Goal: Task Accomplishment & Management: Use online tool/utility

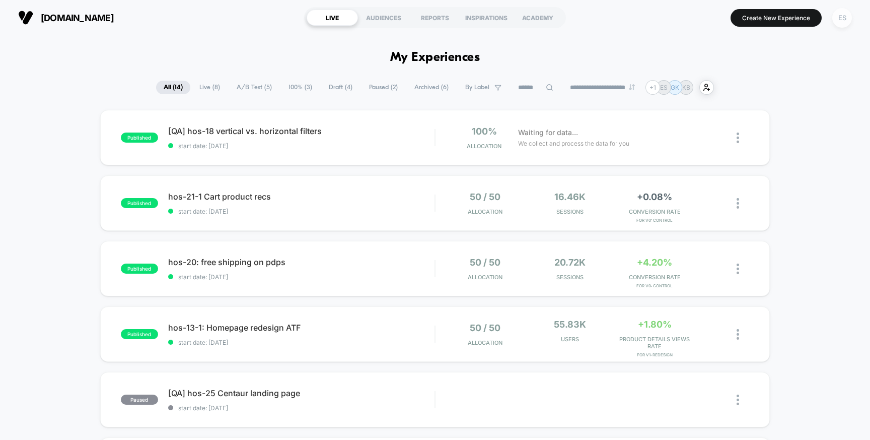
click at [838, 19] on div "ES" at bounding box center [843, 18] width 20 height 20
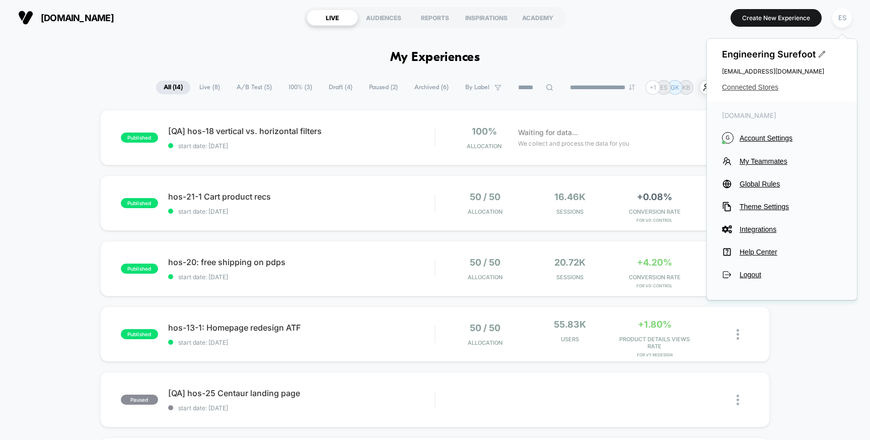
click at [766, 86] on span "Connected Stores" at bounding box center [782, 87] width 120 height 8
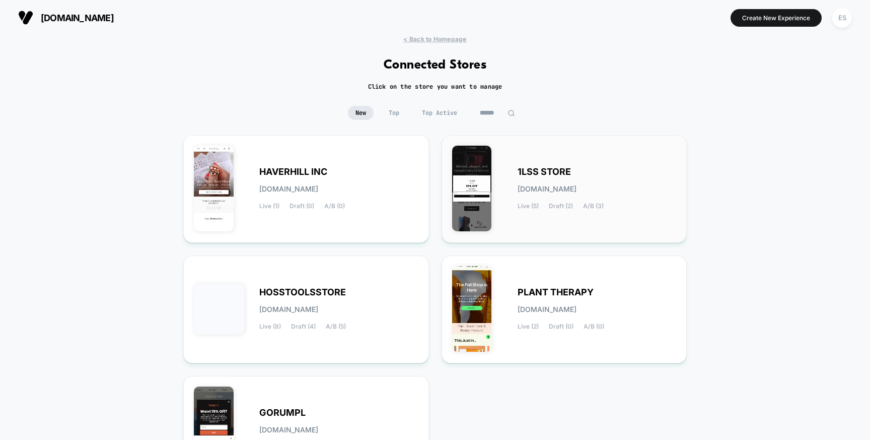
click at [585, 174] on div "1LSS STORE [DOMAIN_NAME] Live (5) Draft (2) A/B (3)" at bounding box center [597, 188] width 159 height 41
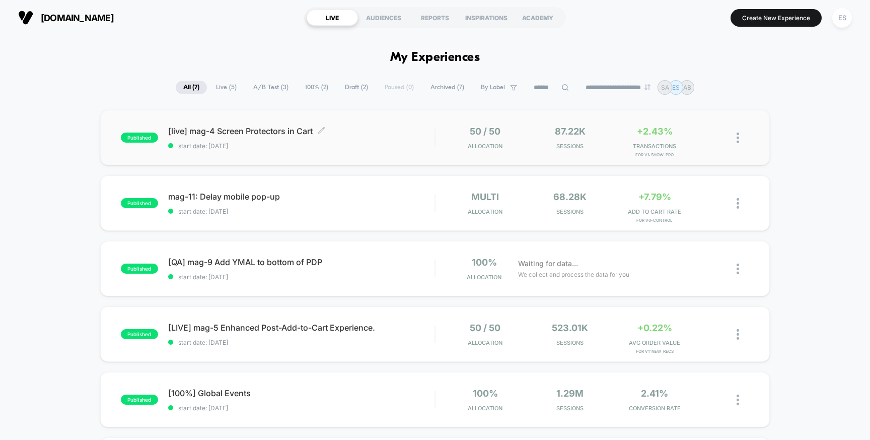
click at [289, 128] on span "[live] mag-4 Screen Protectors in Cart Click to edit experience details" at bounding box center [301, 131] width 267 height 10
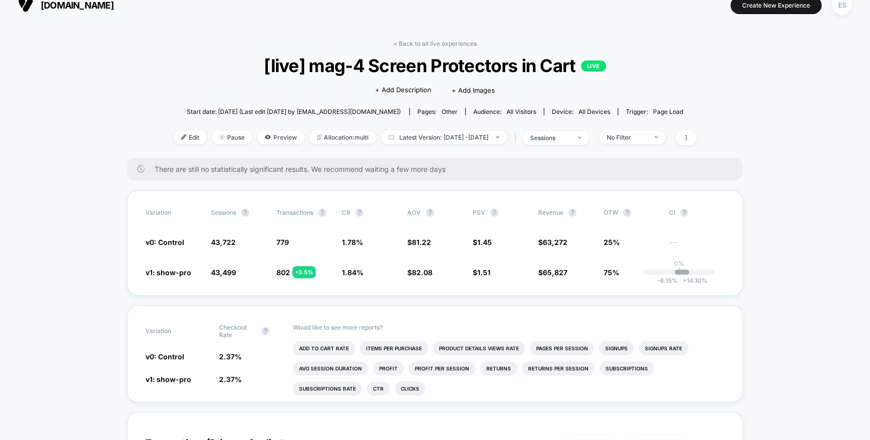
scroll to position [19, 0]
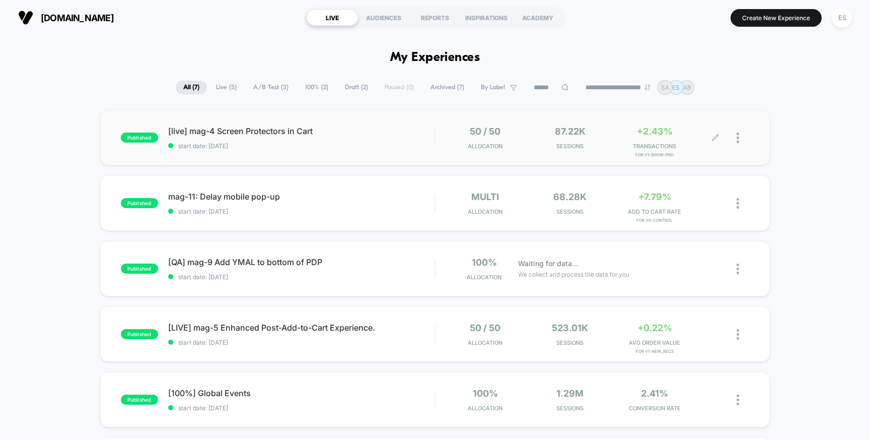
click at [730, 129] on div at bounding box center [733, 138] width 34 height 24
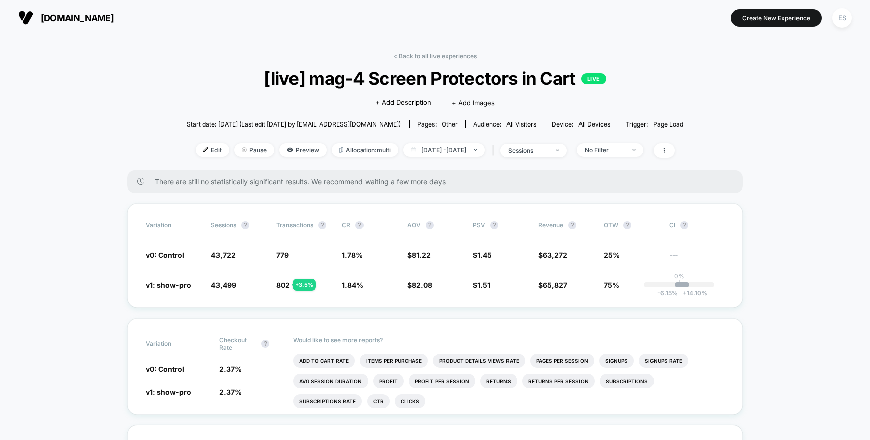
click at [684, 141] on div "< Back to all live experiences [live] mag-4 Screen Protectors in Cart LIVE Clic…" at bounding box center [435, 111] width 497 height 118
click at [667, 149] on icon at bounding box center [664, 150] width 6 height 6
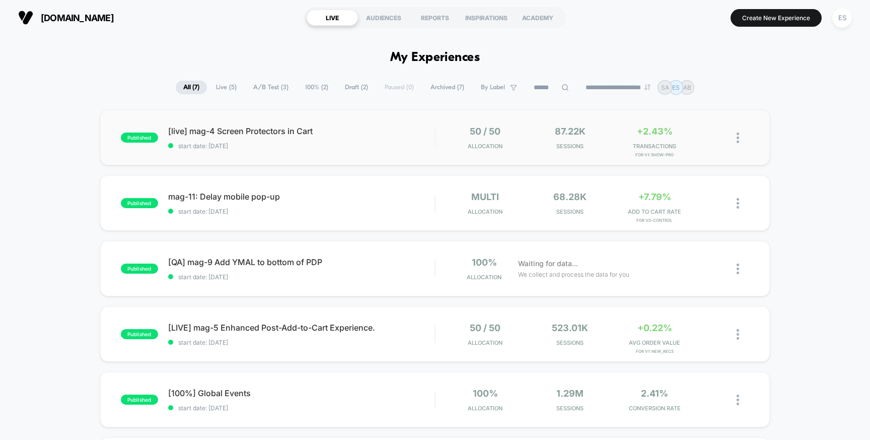
click at [739, 137] on img at bounding box center [738, 137] width 3 height 11
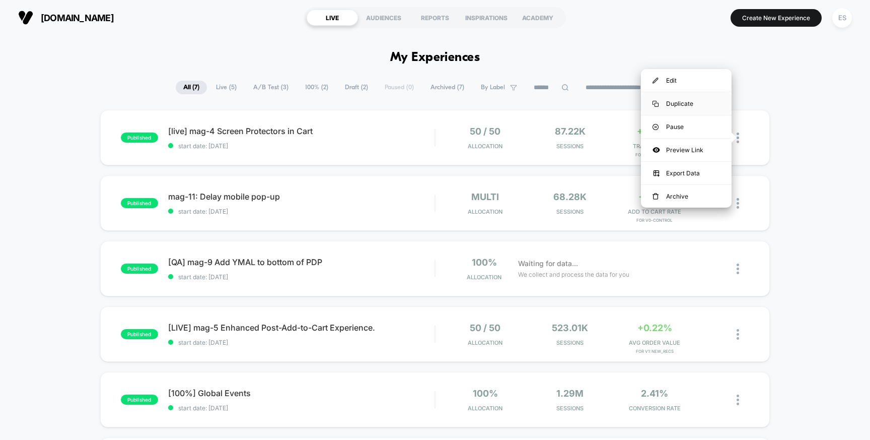
click at [688, 106] on div "Duplicate" at bounding box center [686, 103] width 91 height 23
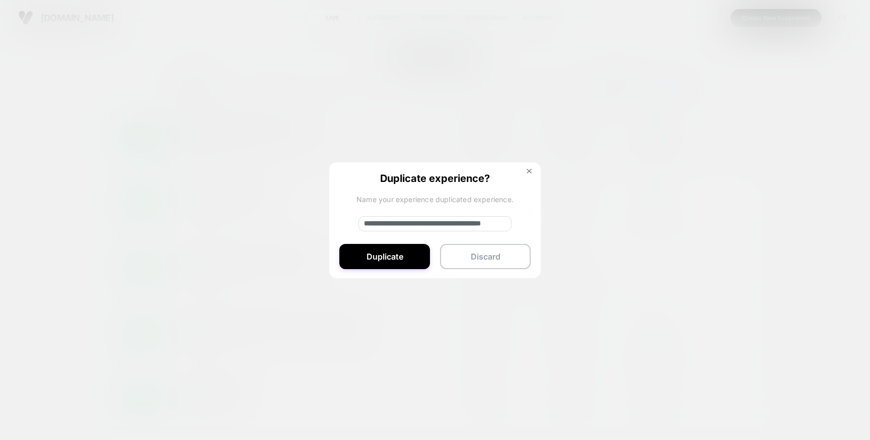
click at [397, 223] on input "**********" at bounding box center [435, 223] width 153 height 15
drag, startPoint x: 398, startPoint y: 223, endPoint x: 321, endPoint y: 214, distance: 78.2
click at [737, 150] on div "**********" at bounding box center [743, 138] width 13 height 24
type input "**********"
click at [369, 248] on button "Duplicate" at bounding box center [385, 256] width 91 height 25
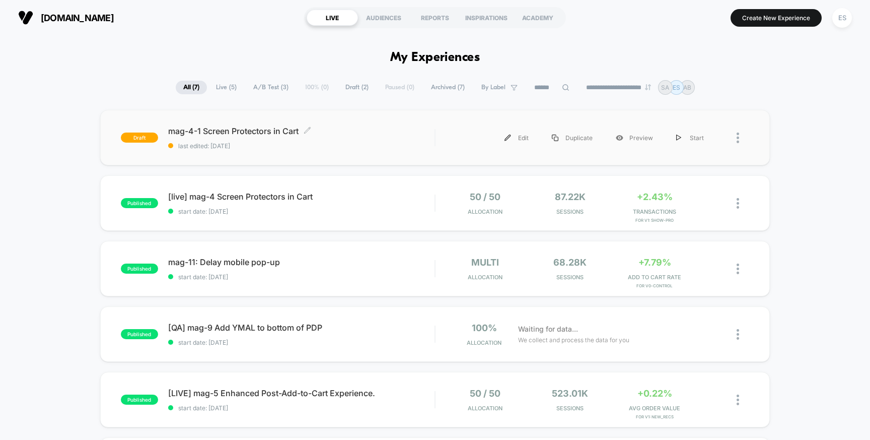
click at [194, 132] on span "mag-4-1 Screen Protectors in Cart Click to edit experience details" at bounding box center [301, 131] width 267 height 10
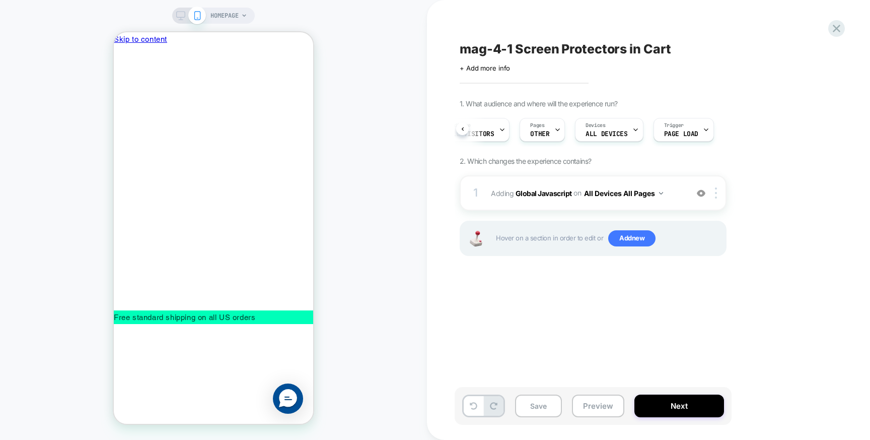
scroll to position [0, 104]
click at [688, 131] on span "Page Load" at bounding box center [677, 133] width 34 height 7
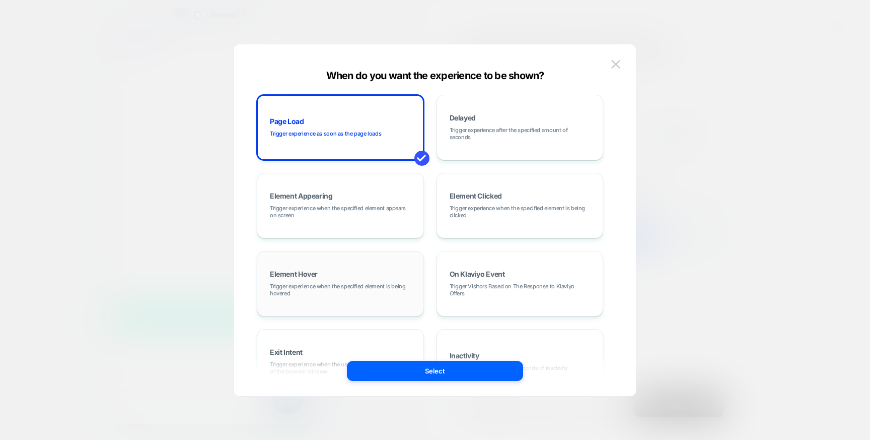
scroll to position [127, 0]
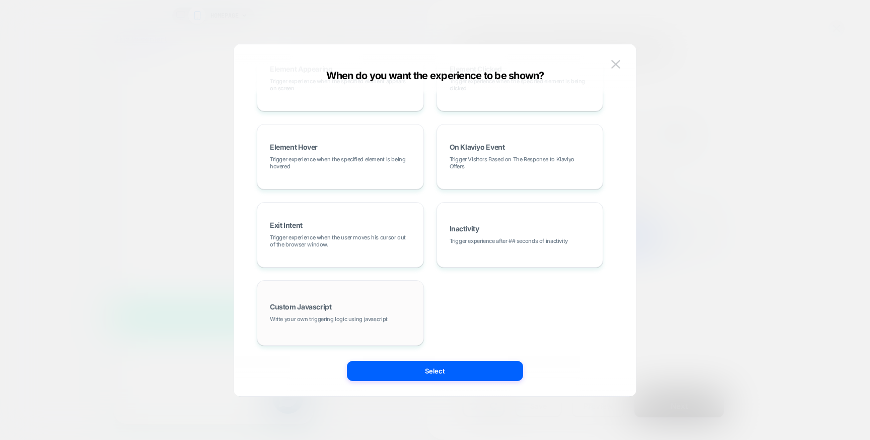
click at [360, 314] on div "Custom Javascript Write your own triggering logic using javascript" at bounding box center [340, 313] width 156 height 54
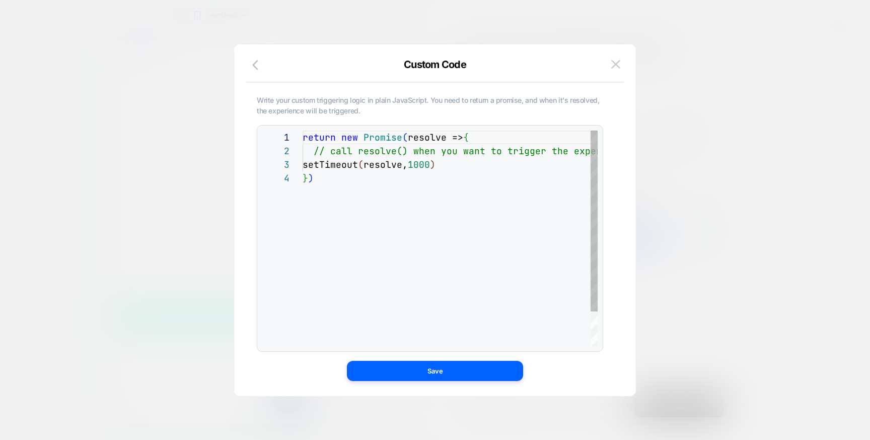
scroll to position [41, 0]
click at [334, 183] on div "return new Promise ( resolve => { // call resolve() when you want to trigger th…" at bounding box center [478, 258] width 350 height 256
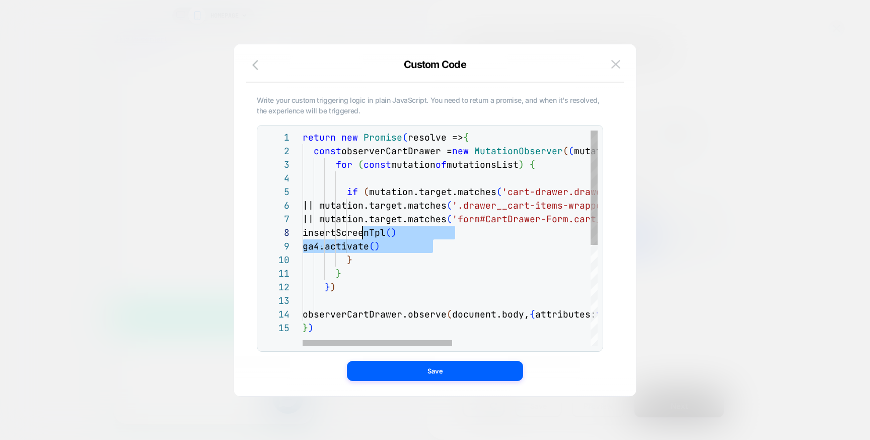
scroll to position [95, 54]
drag, startPoint x: 420, startPoint y: 241, endPoint x: 358, endPoint y: 234, distance: 62.9
click at [358, 234] on div "return new Promise ( resolve => { const observerCartDrawer = new MutationObserv…" at bounding box center [586, 333] width 567 height 406
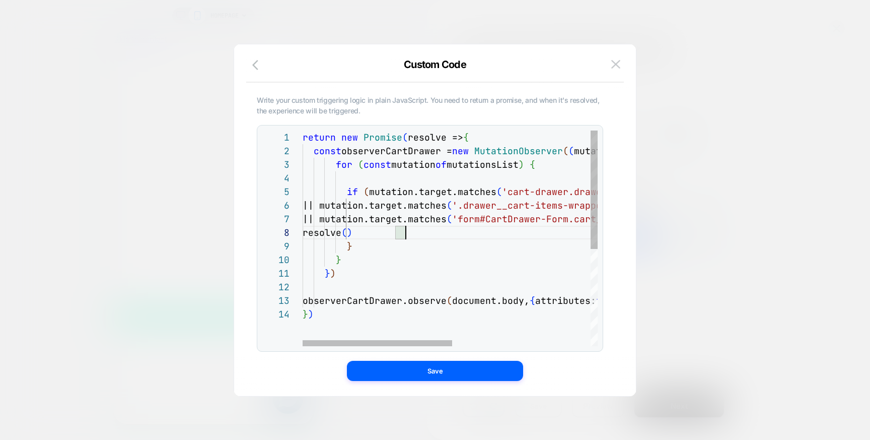
scroll to position [95, 103]
click at [394, 340] on div at bounding box center [378, 343] width 150 height 6
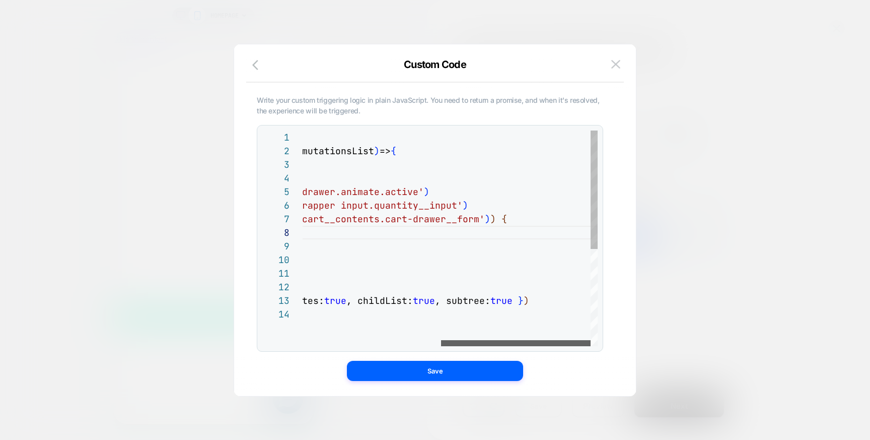
click at [551, 341] on div at bounding box center [516, 343] width 150 height 6
type textarea "**********"
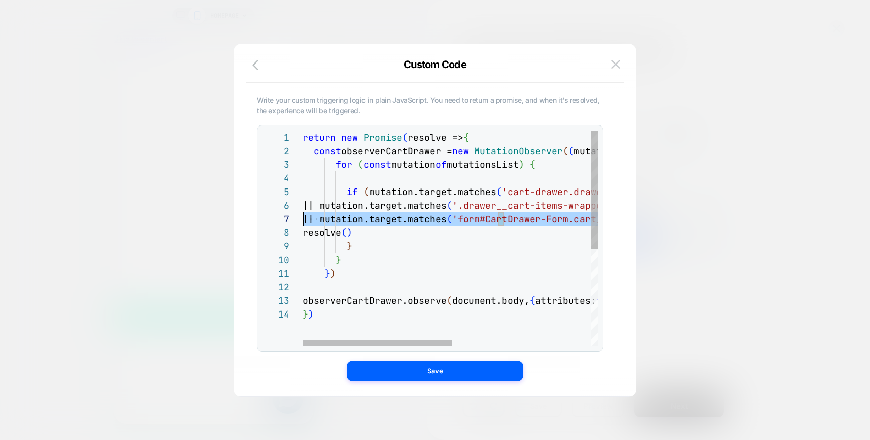
scroll to position [68, 0]
drag, startPoint x: 348, startPoint y: 220, endPoint x: 244, endPoint y: 207, distance: 104.2
click at [303, 206] on div "return new Promise ( resolve => { const observerCartDrawer = new MutationObserv…" at bounding box center [586, 326] width 567 height 392
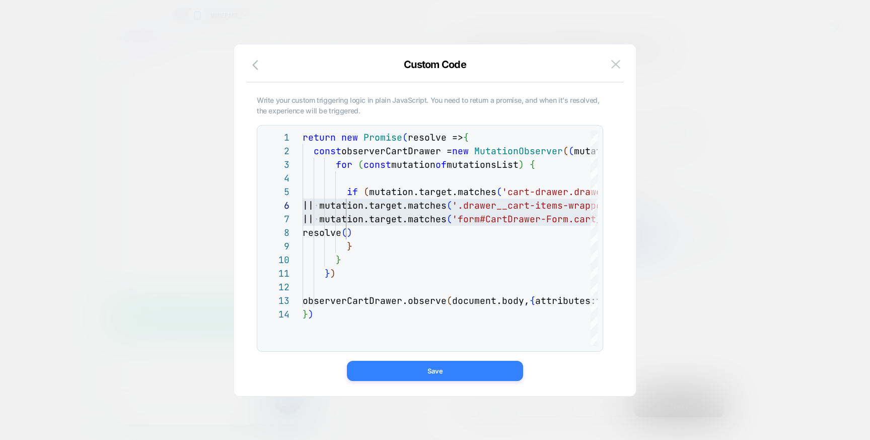
click at [424, 372] on button "Save" at bounding box center [435, 371] width 176 height 20
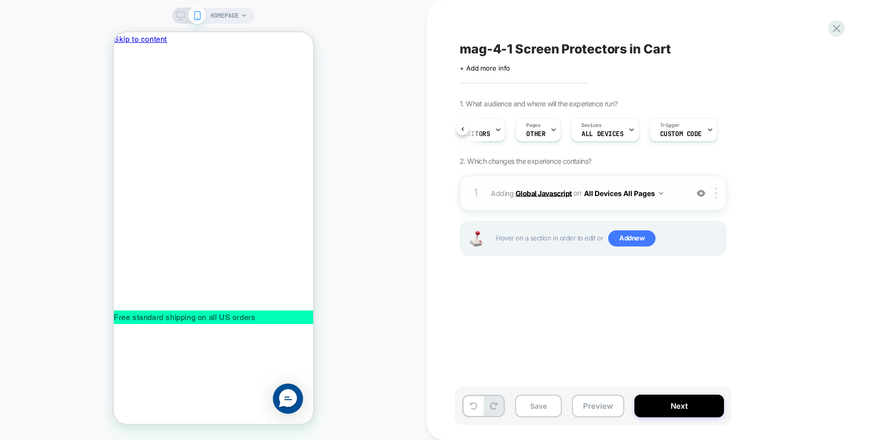
click at [542, 193] on b "Global Javascript" at bounding box center [544, 192] width 56 height 9
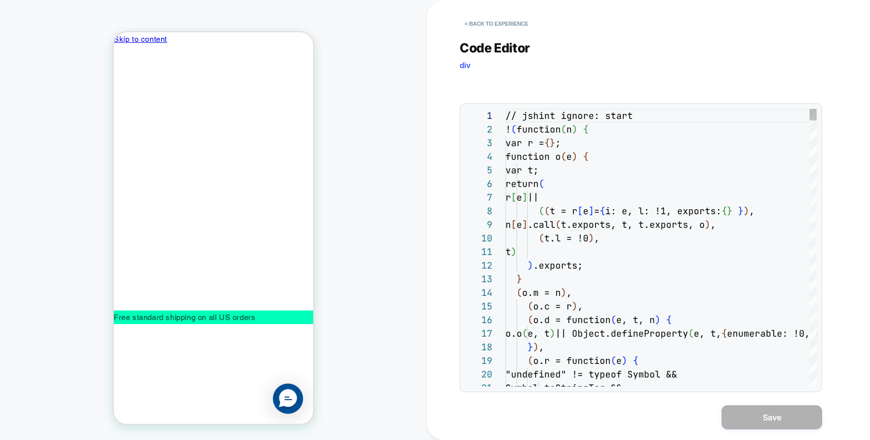
scroll to position [136, 0]
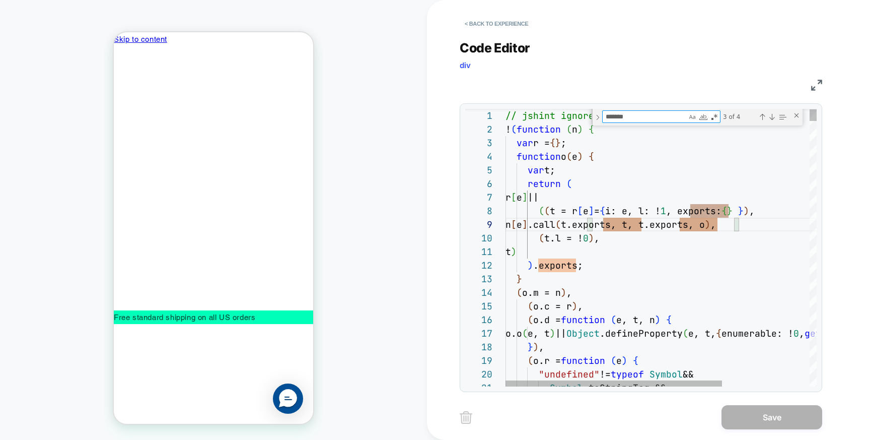
type textarea "**********"
type textarea "*"
type textarea "**********"
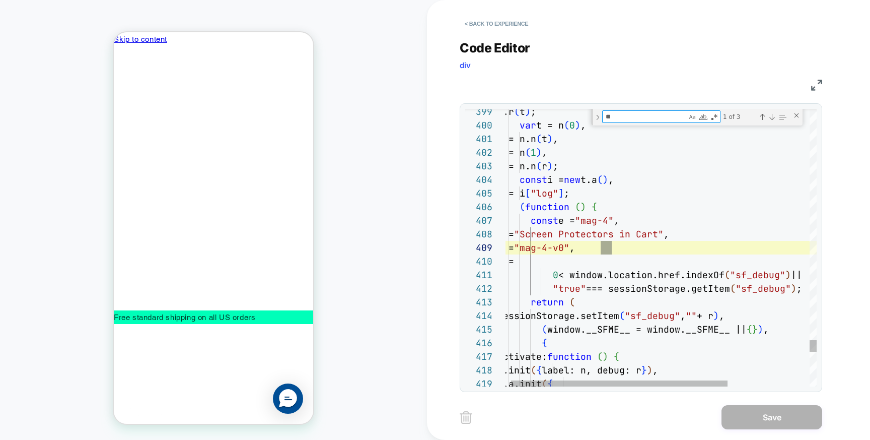
scroll to position [136, 114]
type textarea "**"
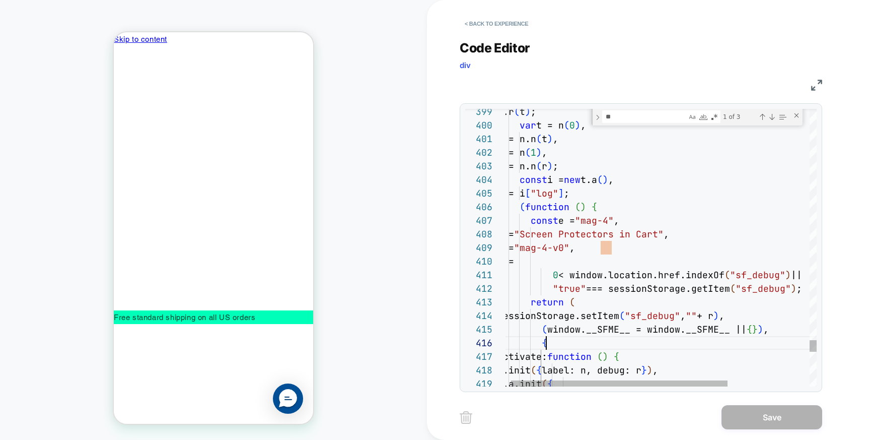
drag, startPoint x: 719, startPoint y: 348, endPoint x: 862, endPoint y: 325, distance: 144.9
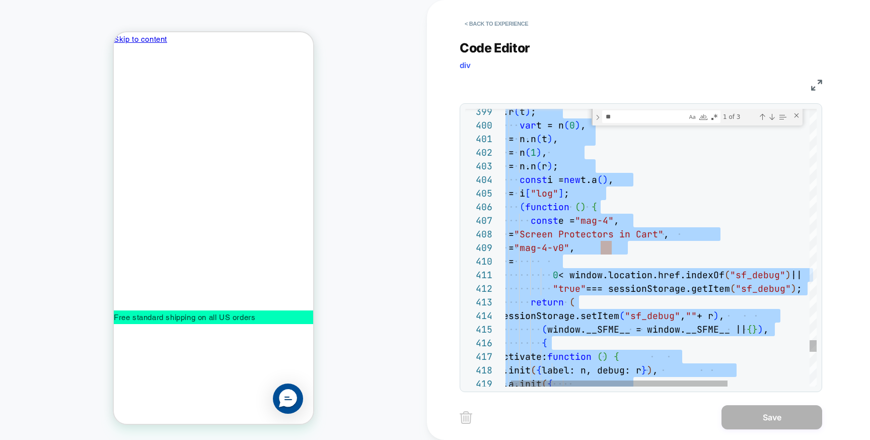
type textarea "**********"
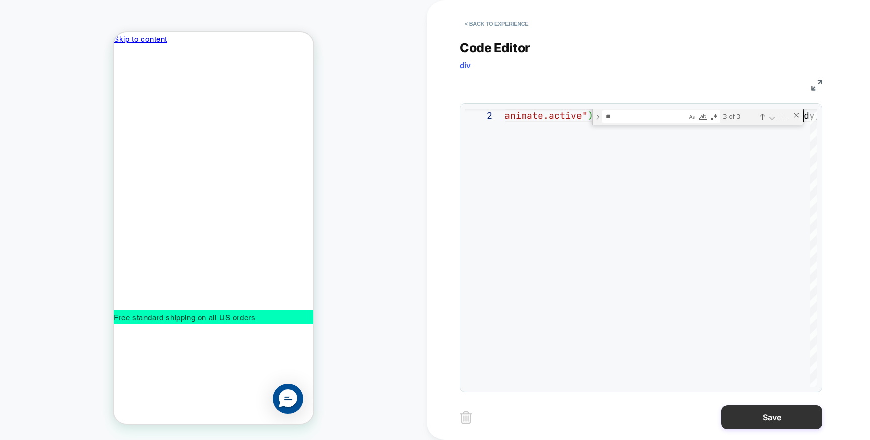
click at [754, 413] on button "Save" at bounding box center [772, 417] width 101 height 24
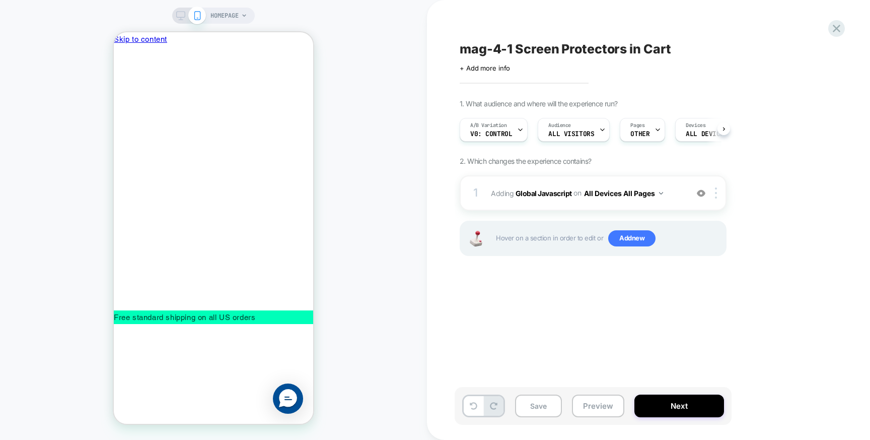
scroll to position [0, 1]
click at [507, 129] on div "A/B Variation v0: Control" at bounding box center [491, 129] width 62 height 23
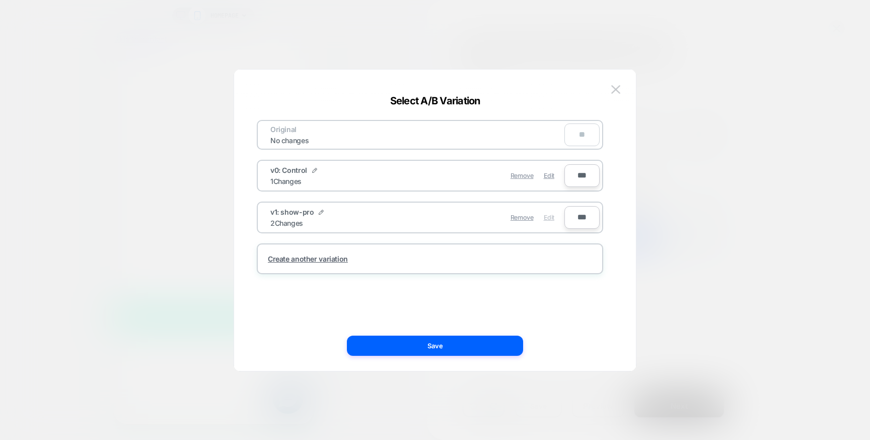
click at [553, 218] on span "Edit" at bounding box center [549, 218] width 11 height 8
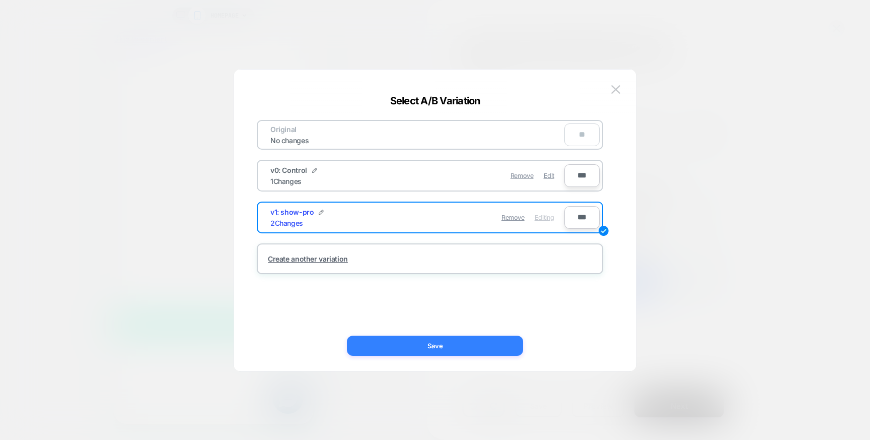
click at [489, 351] on button "Save" at bounding box center [435, 345] width 176 height 20
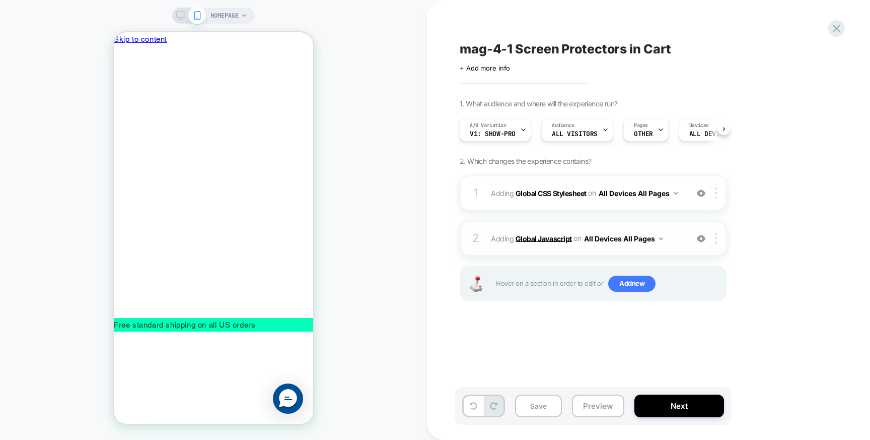
click at [552, 238] on b "Global Javascript" at bounding box center [544, 238] width 56 height 9
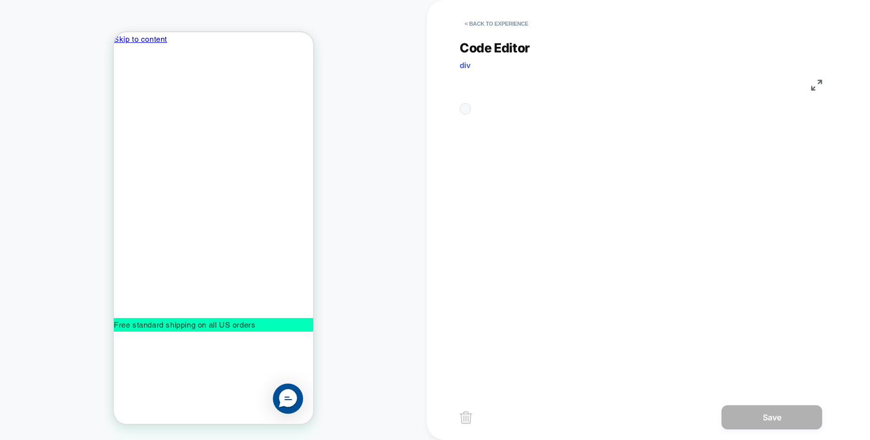
scroll to position [136, 0]
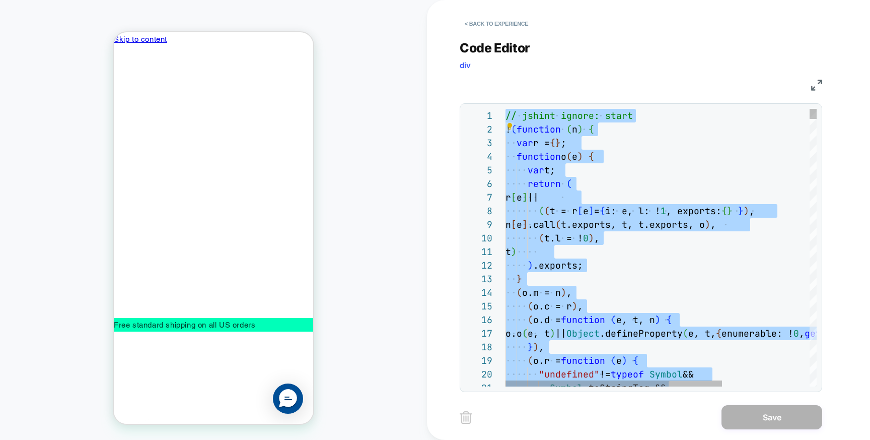
type textarea "**********"
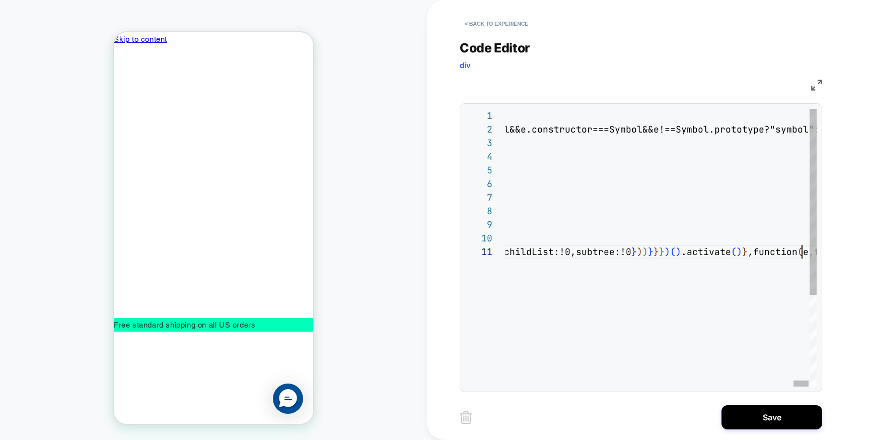
scroll to position [0, 2720]
click at [762, 414] on button "Save" at bounding box center [772, 417] width 101 height 24
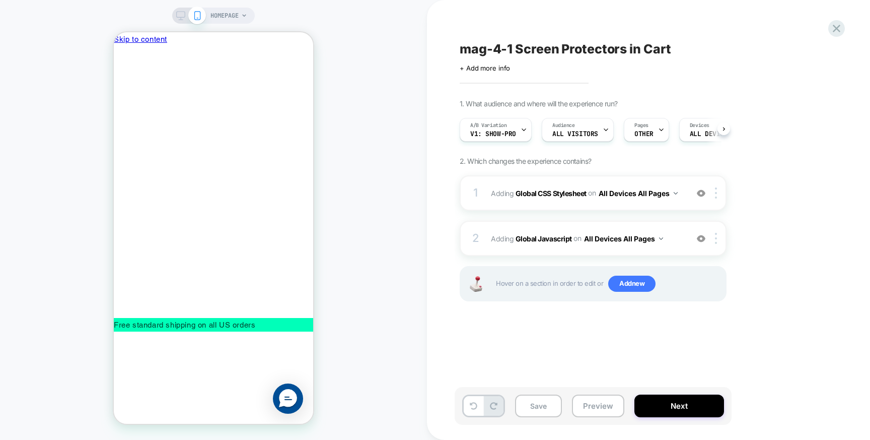
scroll to position [0, 1]
click at [593, 404] on button "Preview" at bounding box center [598, 405] width 52 height 23
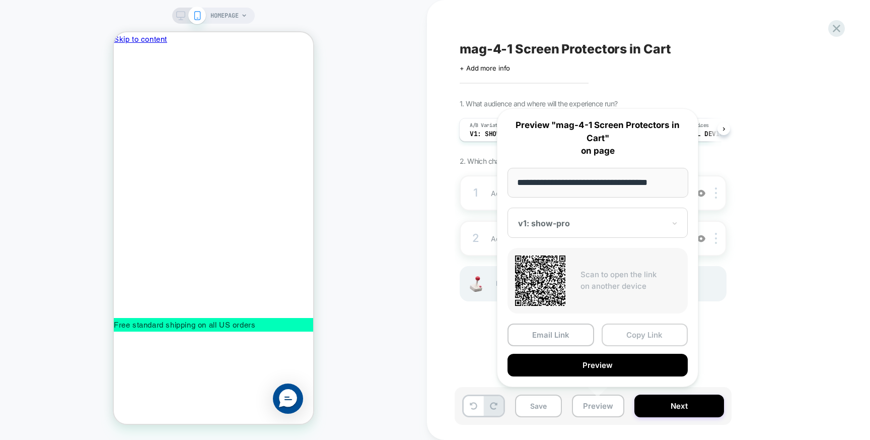
scroll to position [0, 0]
click at [609, 336] on button "Copy Link" at bounding box center [645, 334] width 87 height 23
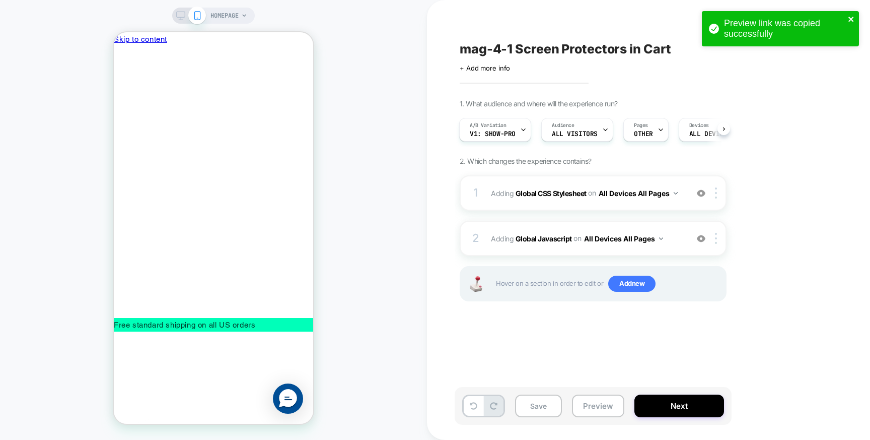
click at [852, 17] on icon "close" at bounding box center [851, 19] width 7 height 8
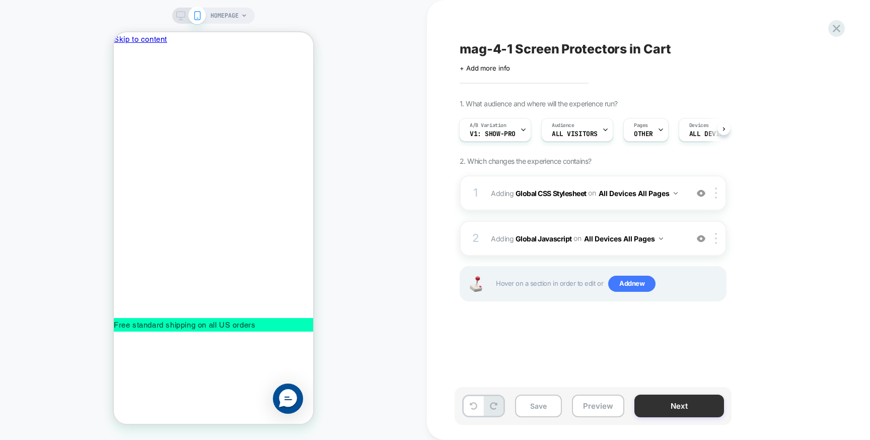
click at [693, 407] on button "Next" at bounding box center [680, 405] width 90 height 23
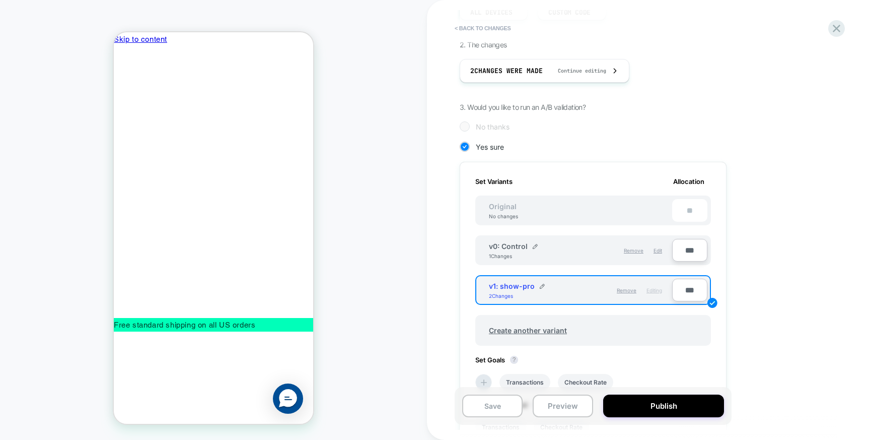
scroll to position [211, 0]
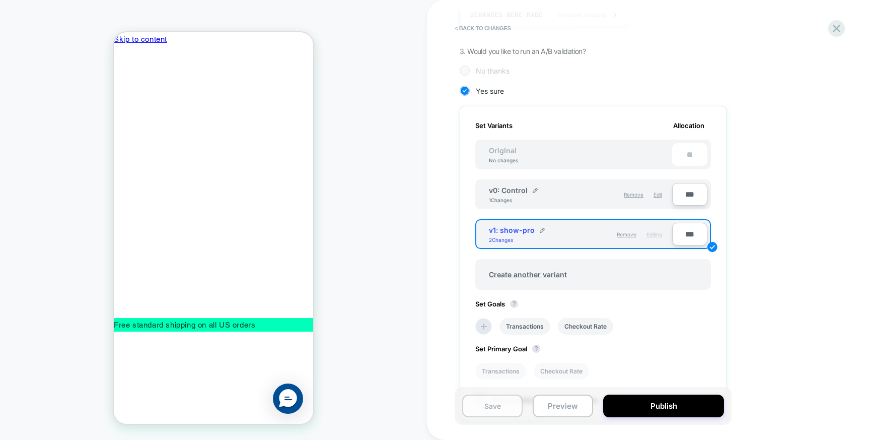
click at [490, 408] on button "Save" at bounding box center [492, 405] width 60 height 23
click at [839, 26] on icon at bounding box center [837, 29] width 8 height 8
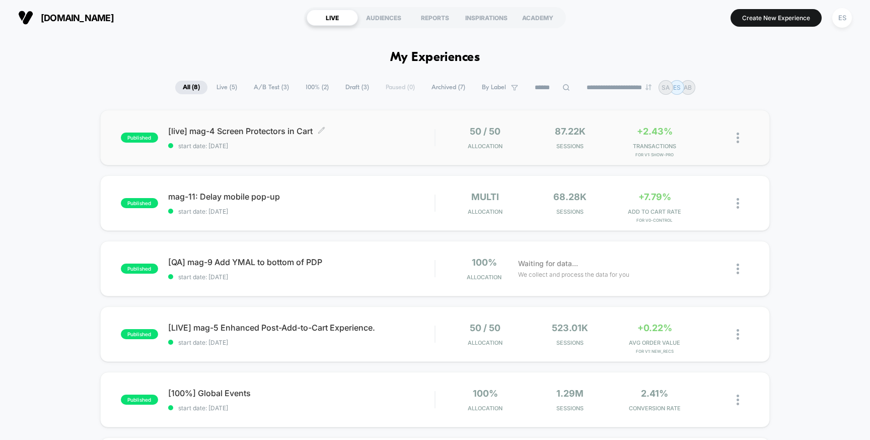
click at [217, 128] on span "[live] mag-4 Screen Protectors in Cart Click to edit experience details" at bounding box center [301, 131] width 267 height 10
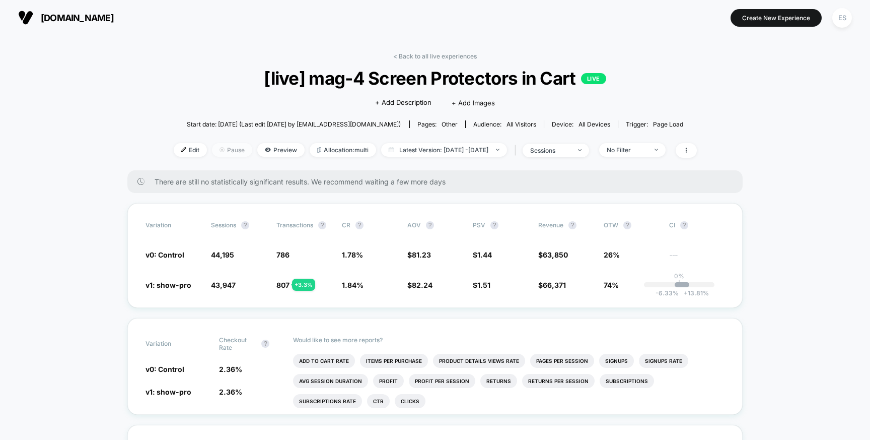
click at [212, 148] on span "Pause" at bounding box center [232, 150] width 40 height 14
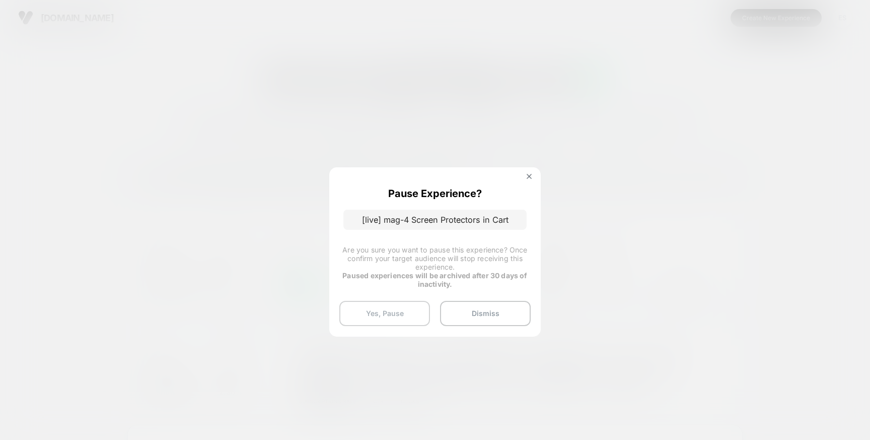
click at [396, 317] on button "Yes, Pause" at bounding box center [385, 313] width 91 height 25
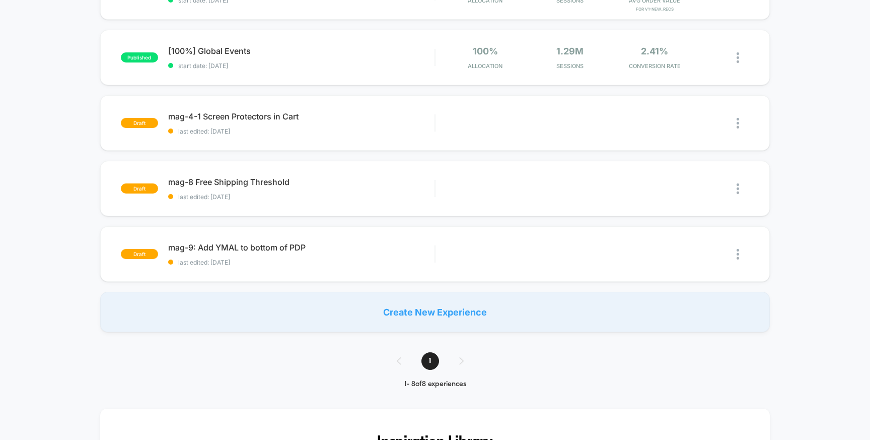
scroll to position [286, 0]
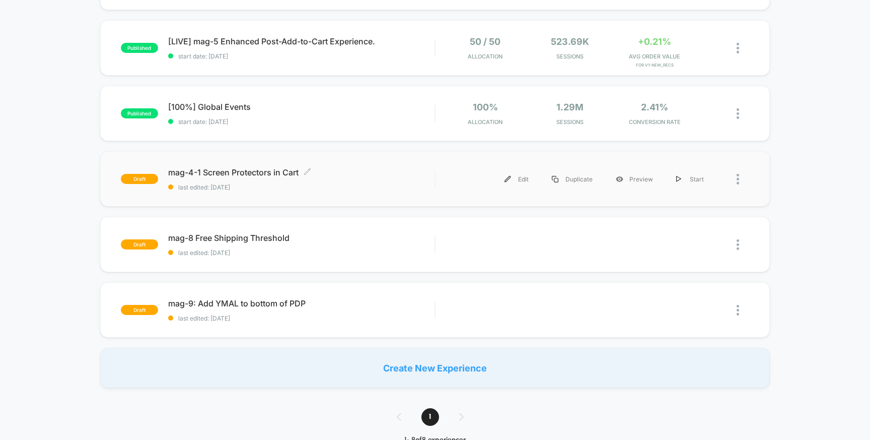
click at [189, 172] on span "mag-4-1 Screen Protectors in Cart Click to edit experience details" at bounding box center [301, 172] width 267 height 10
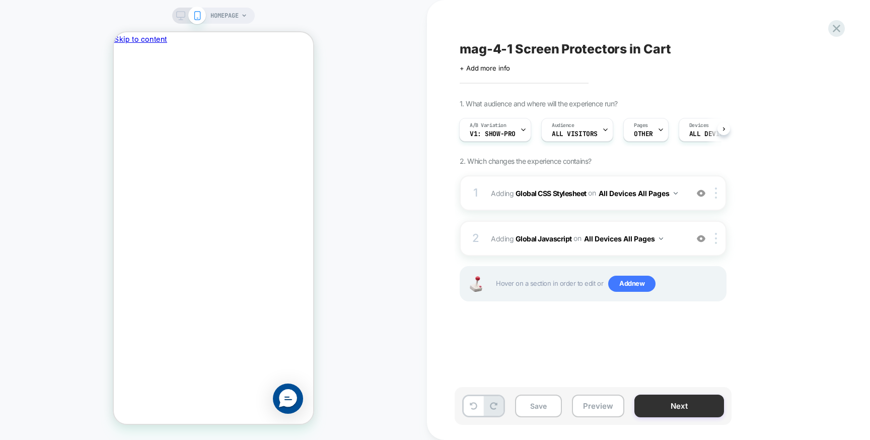
click at [681, 407] on button "Next" at bounding box center [680, 405] width 90 height 23
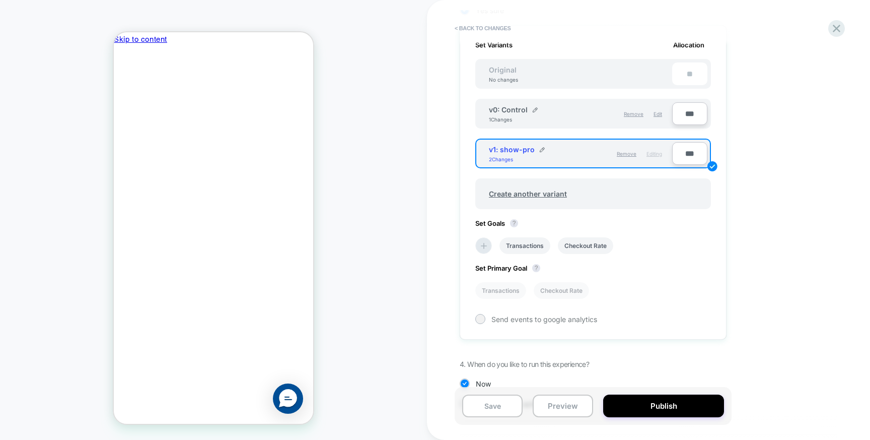
scroll to position [326, 0]
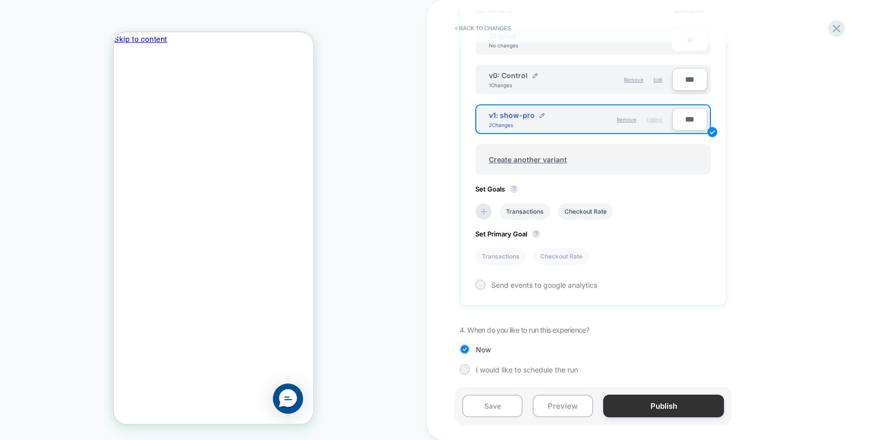
click at [674, 408] on button "Publish" at bounding box center [663, 405] width 121 height 23
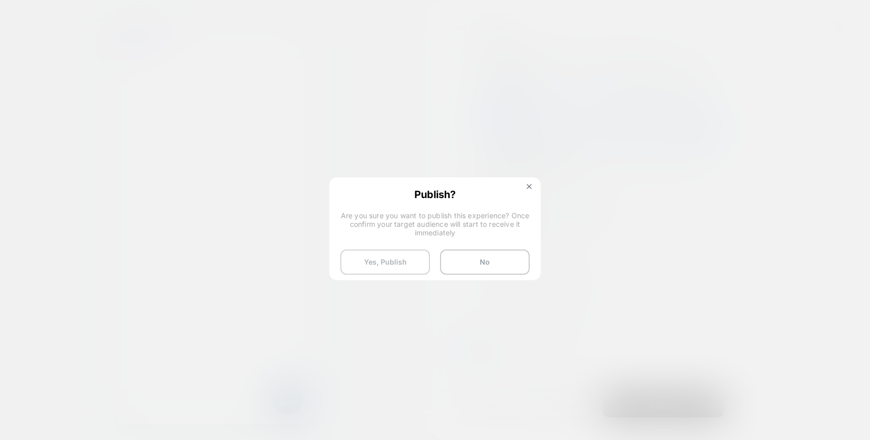
click at [393, 257] on button "Yes, Publish" at bounding box center [386, 261] width 90 height 25
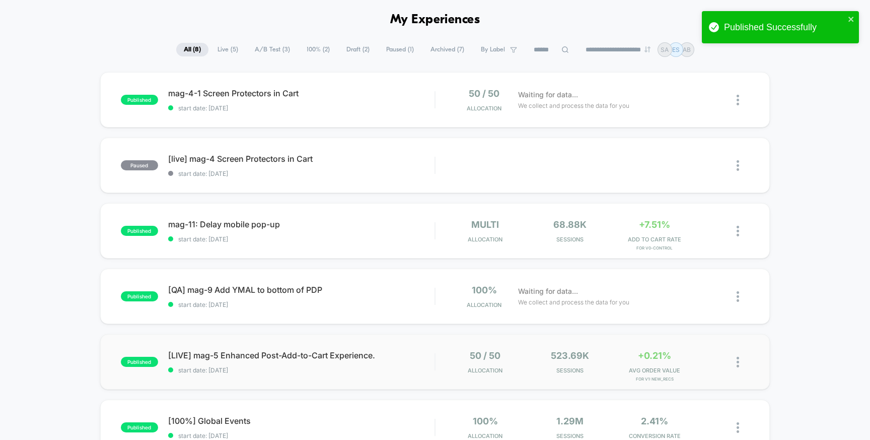
scroll to position [44, 0]
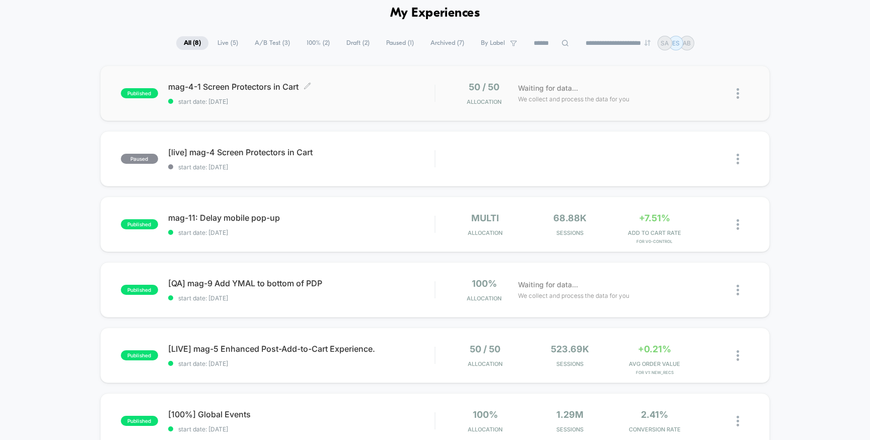
click at [223, 86] on span "mag-4-1 Screen Protectors in Cart Click to edit experience details" at bounding box center [301, 87] width 267 height 10
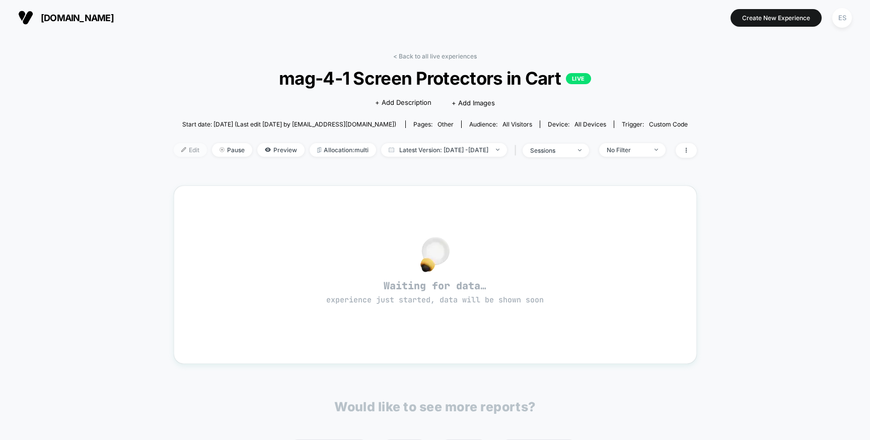
click at [174, 149] on span "Edit" at bounding box center [190, 150] width 33 height 14
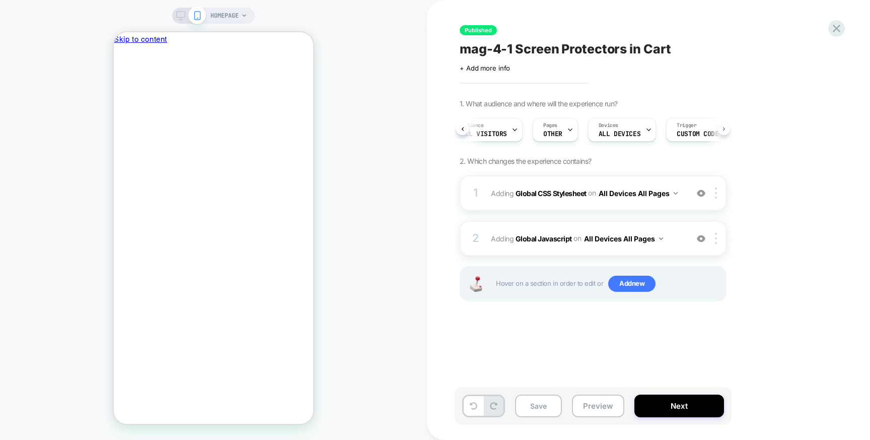
scroll to position [0, 115]
click at [692, 130] on div "Trigger Custom Code" at bounding box center [674, 129] width 62 height 23
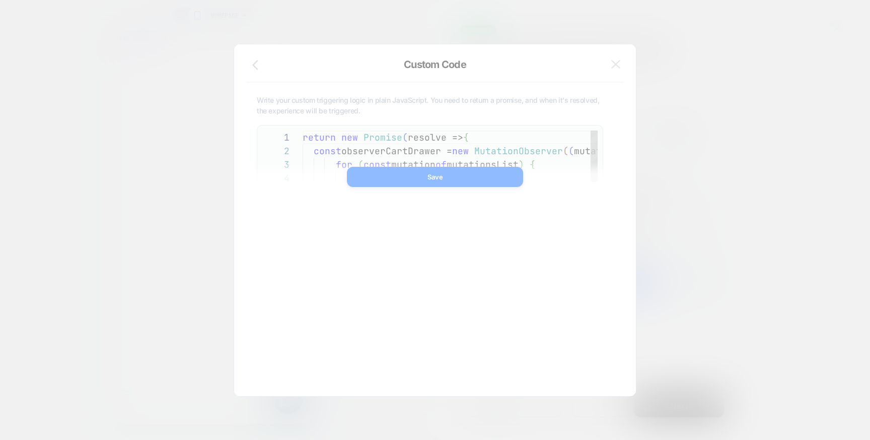
scroll to position [136, 0]
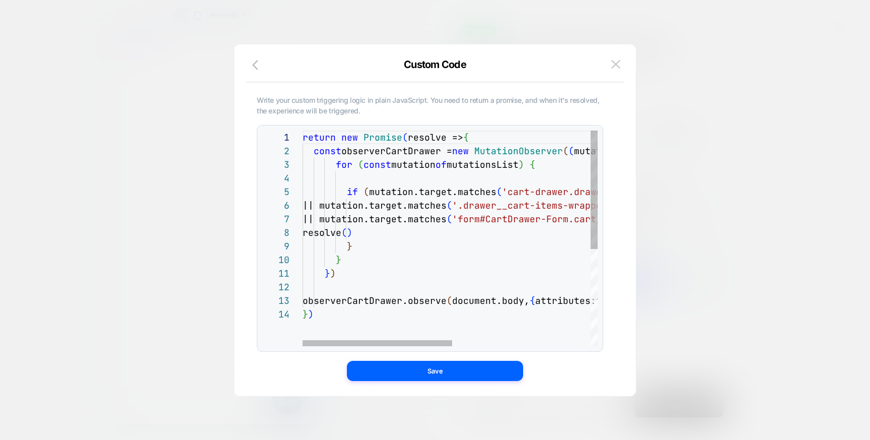
drag, startPoint x: 353, startPoint y: 175, endPoint x: 351, endPoint y: 187, distance: 12.2
click at [355, 187] on div "return new Promise ( resolve => { const observerCartDrawer = new MutationObserv…" at bounding box center [586, 326] width 567 height 392
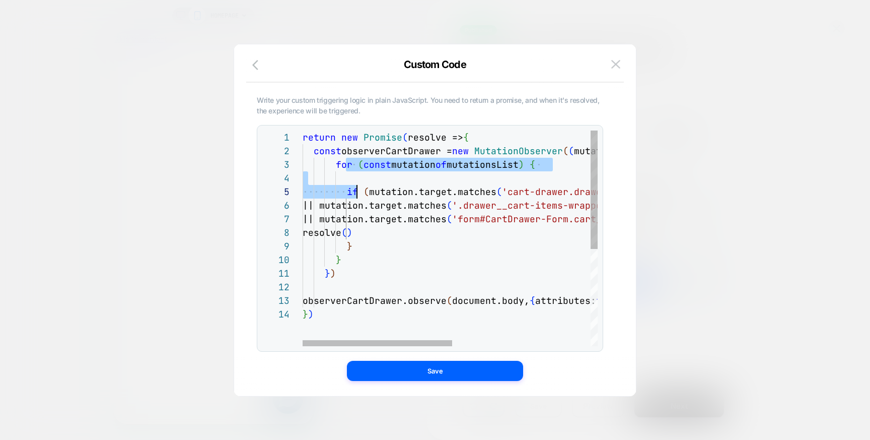
click at [340, 186] on div "return new Promise ( resolve => { const observerCartDrawer = new MutationObserv…" at bounding box center [586, 326] width 567 height 392
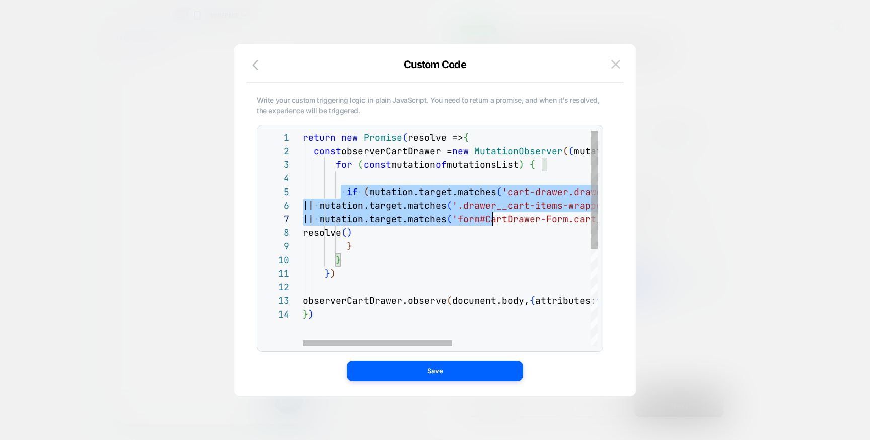
scroll to position [54, 103]
drag, startPoint x: 342, startPoint y: 191, endPoint x: 523, endPoint y: 236, distance: 186.4
click at [523, 236] on div "return new Promise ( resolve => { const observerCartDrawer = new MutationObserv…" at bounding box center [586, 326] width 567 height 392
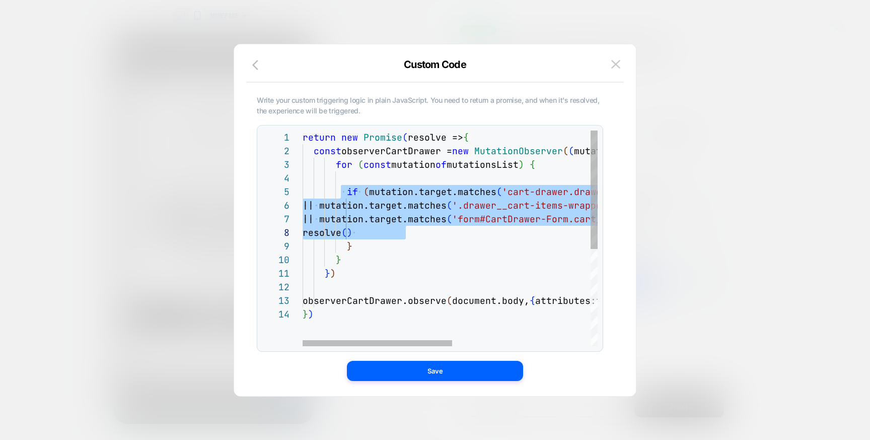
click at [376, 192] on div "return new Promise ( resolve => { const observerCartDrawer = new MutationObserv…" at bounding box center [586, 326] width 567 height 392
drag, startPoint x: 384, startPoint y: 192, endPoint x: 568, endPoint y: 222, distance: 186.7
click at [568, 222] on div "return new Promise ( resolve => { const observerCartDrawer = new MutationObserv…" at bounding box center [586, 326] width 567 height 392
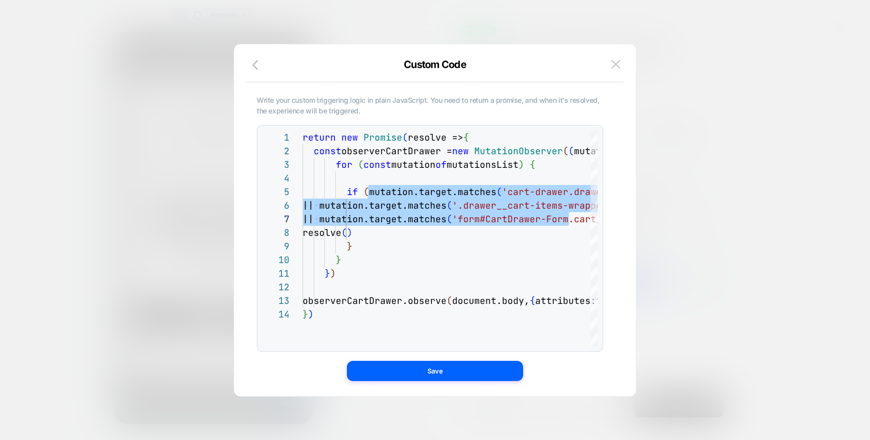
click at [716, 313] on div at bounding box center [435, 220] width 870 height 440
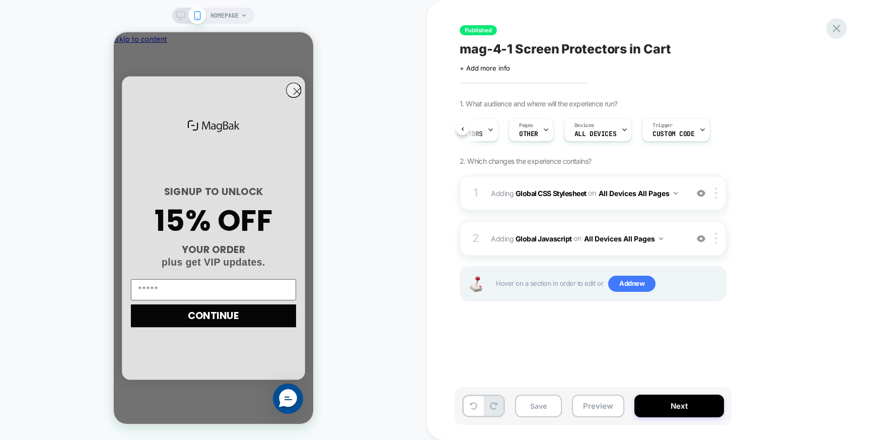
click at [831, 31] on icon at bounding box center [837, 29] width 14 height 14
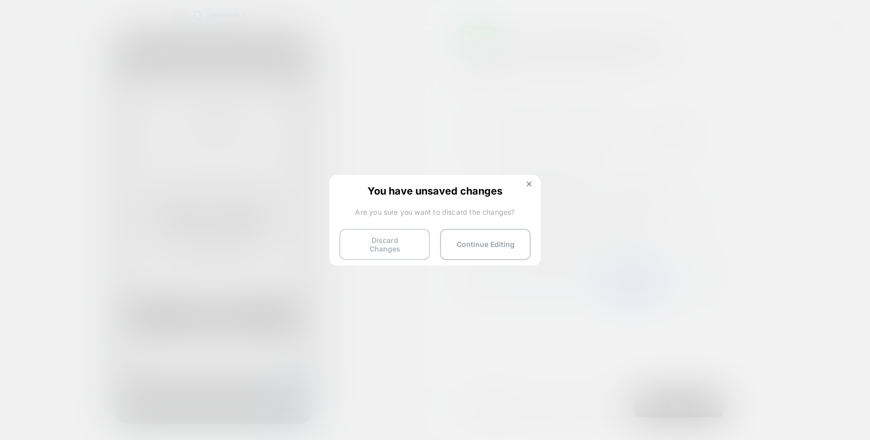
click at [404, 247] on button "Discard Changes" at bounding box center [385, 244] width 91 height 31
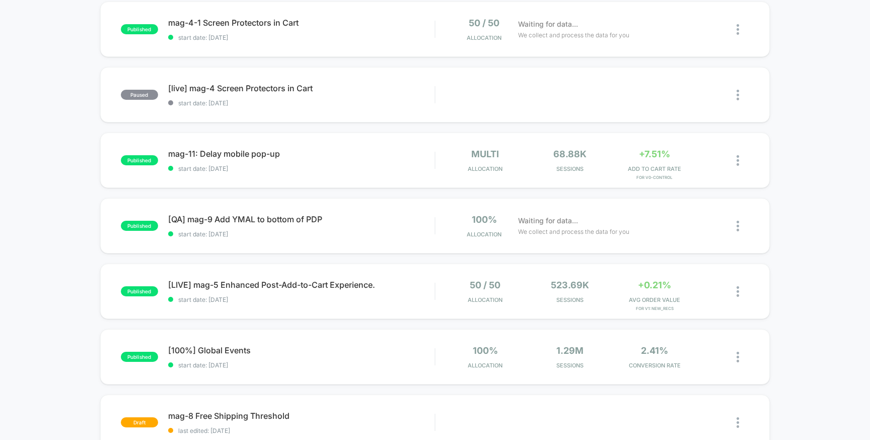
scroll to position [52, 0]
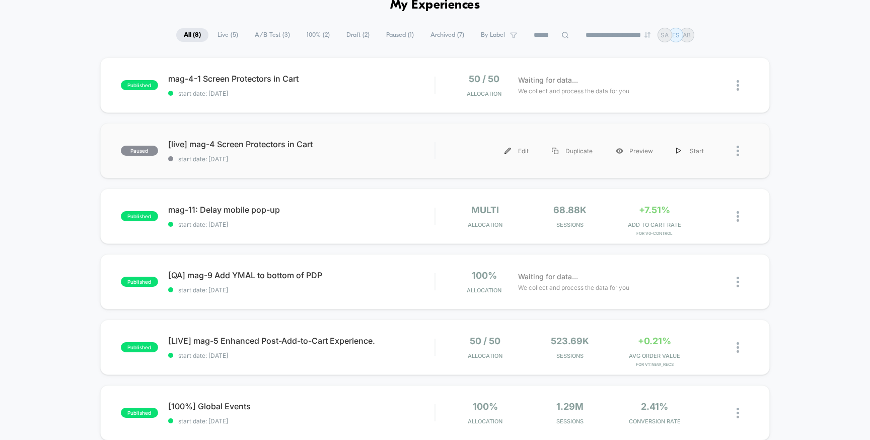
click at [233, 135] on div "paused [live] mag-4 Screen Protectors in Cart start date: [DATE] Edit Duplicate…" at bounding box center [435, 150] width 670 height 55
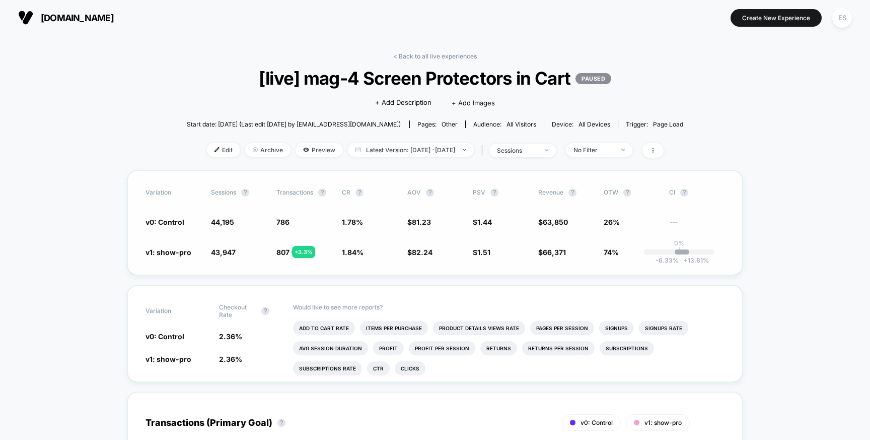
click at [213, 224] on div "v0: Control 44,195 786 1.78 % $ 81.23 $ 1.44 $ 63,850 26% ---" at bounding box center [435, 222] width 579 height 10
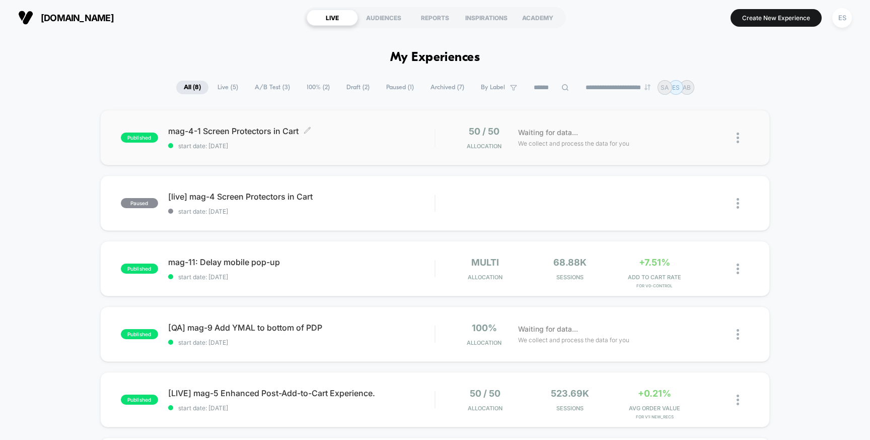
click at [195, 129] on span "mag-4-1 Screen Protectors in Cart Click to edit experience details" at bounding box center [301, 131] width 267 height 10
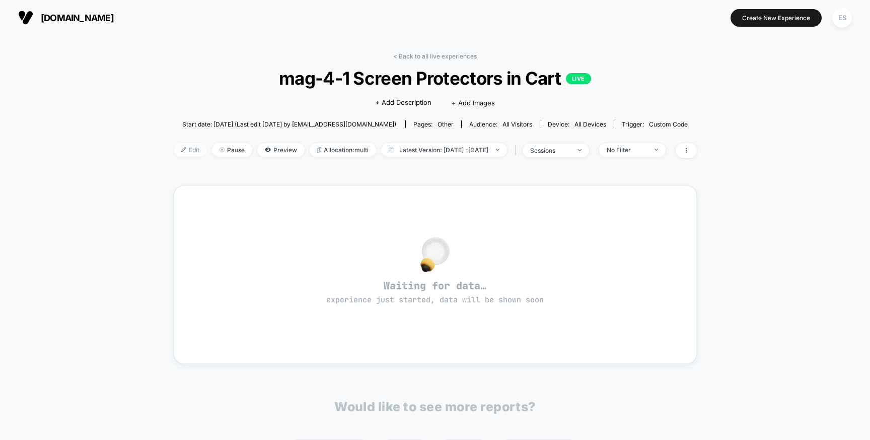
click at [174, 152] on span "Edit" at bounding box center [190, 150] width 33 height 14
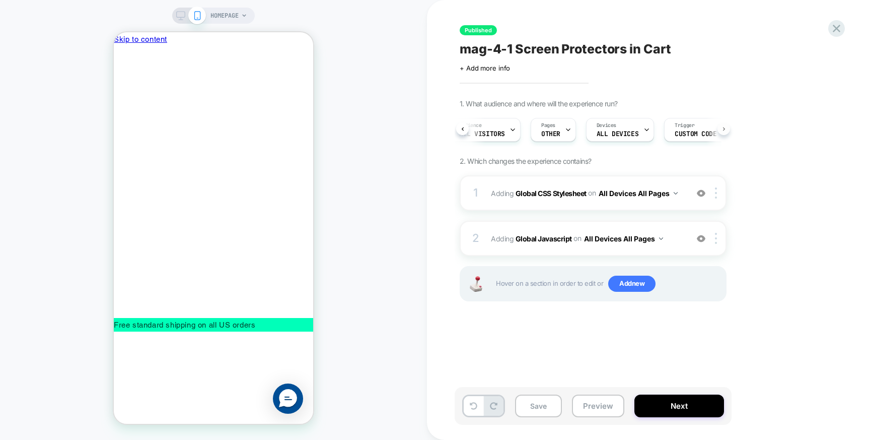
scroll to position [0, 115]
click at [681, 131] on span "Custom Code" at bounding box center [674, 133] width 42 height 7
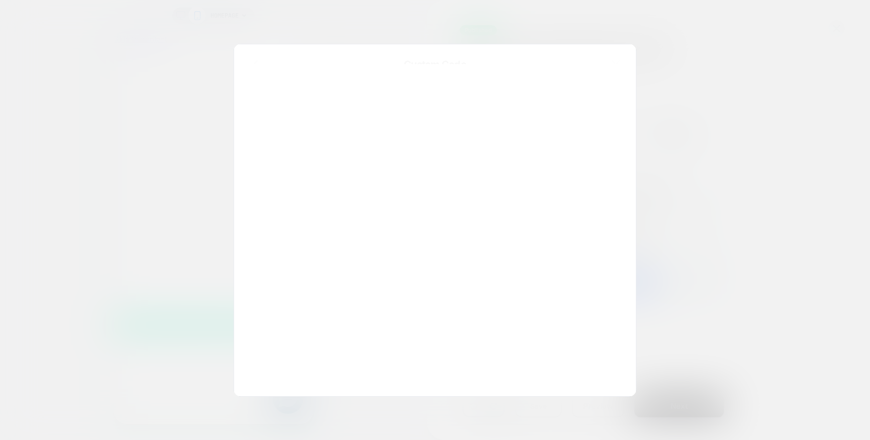
scroll to position [136, 0]
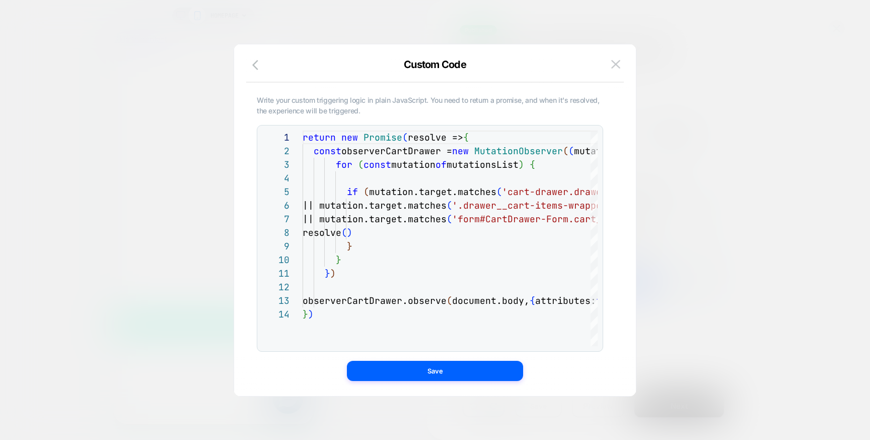
click at [670, 351] on div at bounding box center [435, 220] width 870 height 440
